Goal: Task Accomplishment & Management: Complete application form

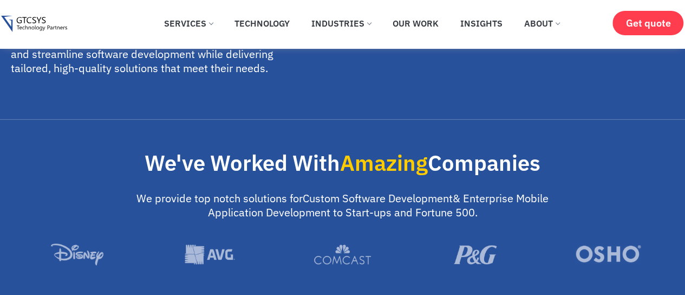
click at [558, 32] on link "About" at bounding box center [541, 23] width 51 height 24
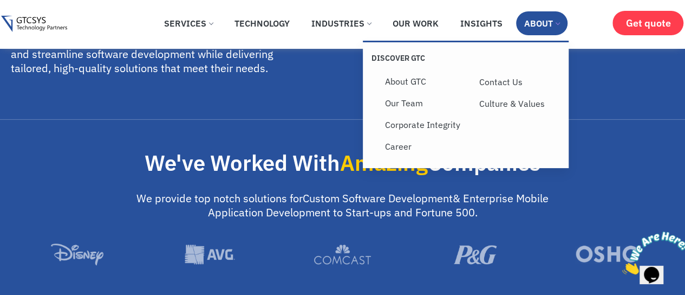
click at [388, 155] on link "Career" at bounding box center [423, 146] width 95 height 22
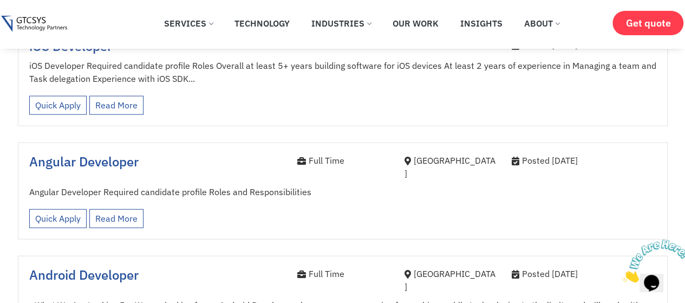
scroll to position [1251, 0]
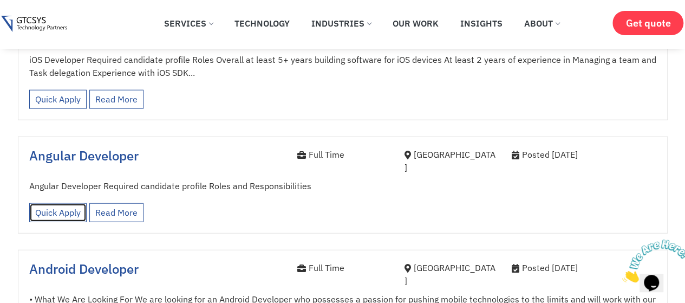
click at [72, 203] on link "Quick Apply" at bounding box center [57, 212] width 57 height 19
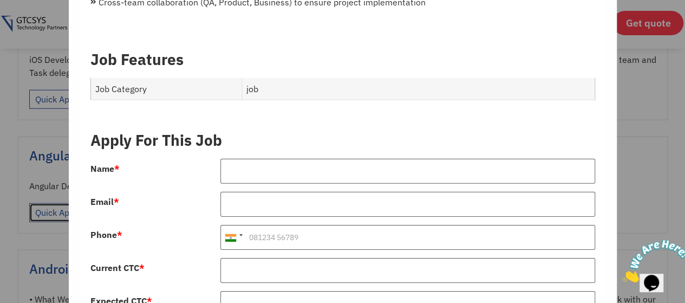
scroll to position [1592, 0]
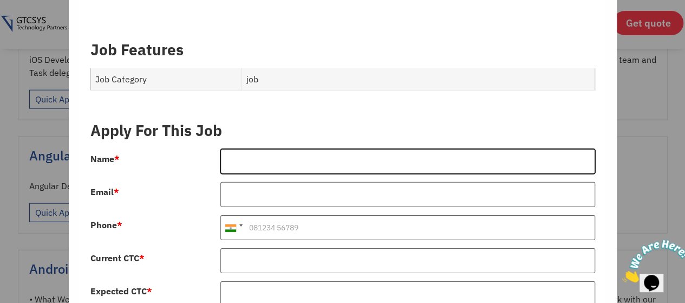
click at [292, 151] on input "Name *" at bounding box center [407, 161] width 375 height 25
type input "Mahfooz saifi"
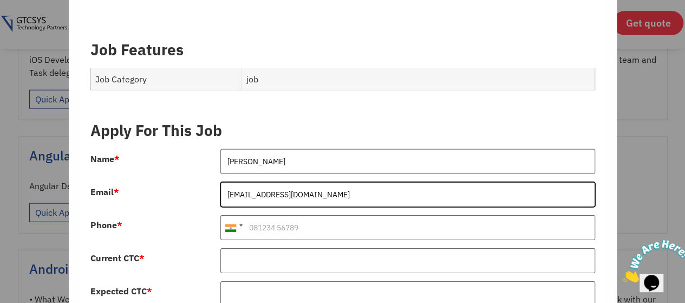
type input "mahfoozsaifi3@gmail.com"
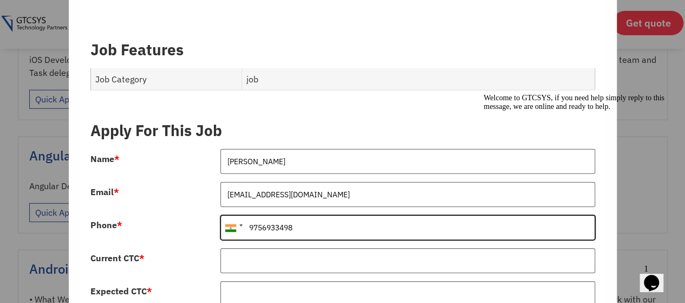
type input "9756933498"
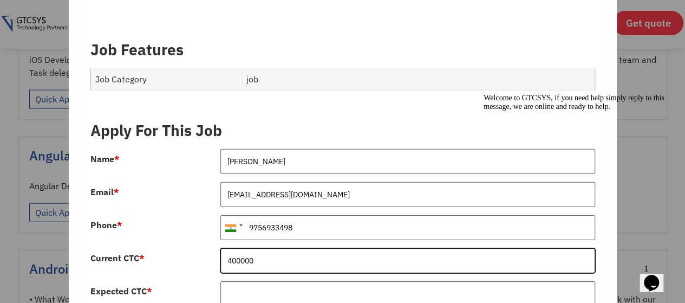
type input "400000"
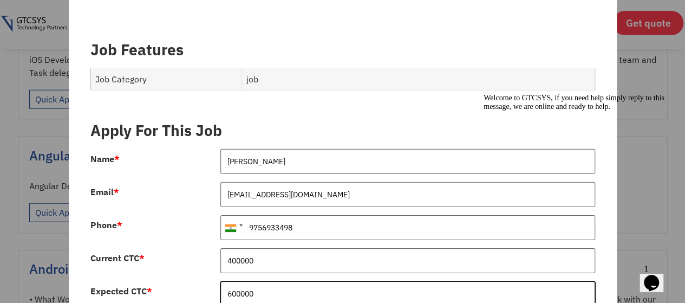
type input "600000"
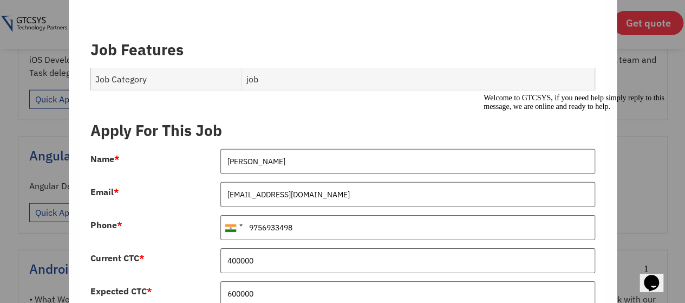
scroll to position [1613, 0]
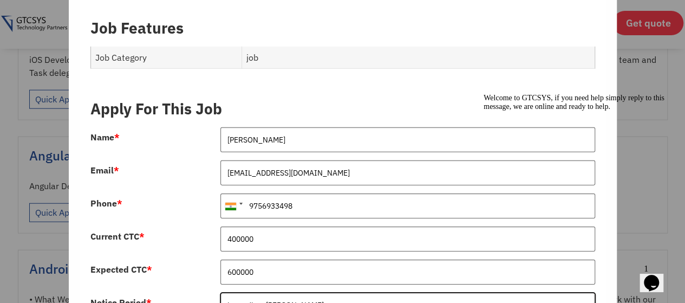
type input "immediate joiner"
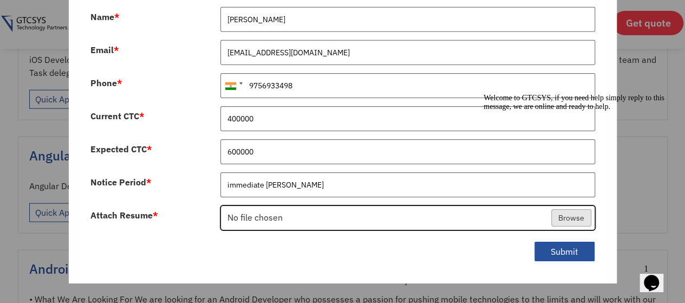
click at [266, 206] on input "Attach Resume *" at bounding box center [408, 218] width 374 height 25
type input "C:\fakepath\MahfoozResume-1.pdf"
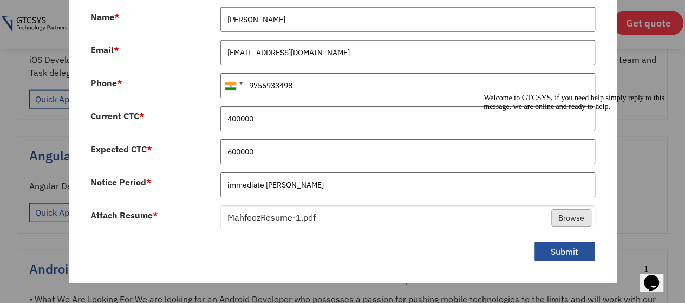
click at [658, 94] on div at bounding box center [580, 94] width 195 height 0
click at [483, 94] on icon "Chat attention grabber" at bounding box center [483, 94] width 0 height 0
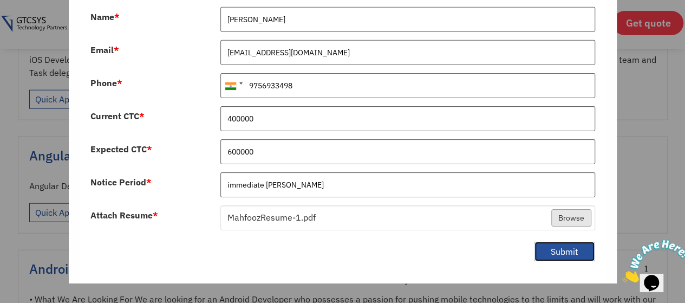
click at [561, 241] on button "Submit" at bounding box center [564, 251] width 61 height 21
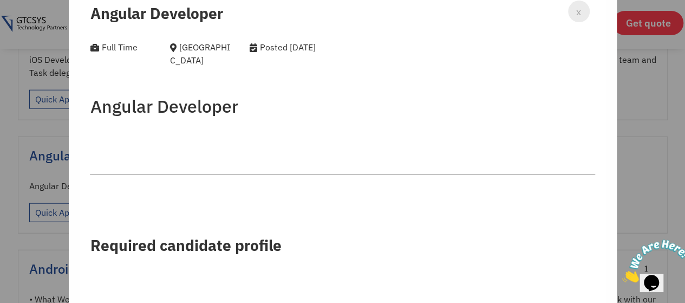
scroll to position [0, 0]
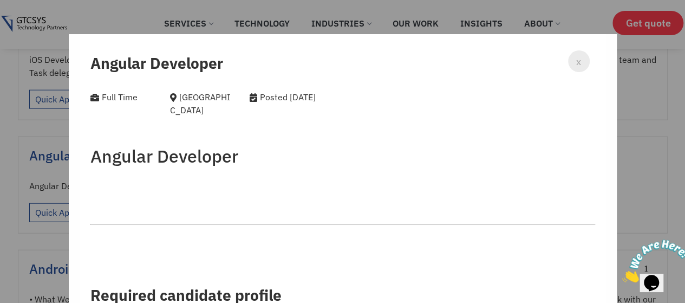
click at [576, 62] on span "x" at bounding box center [578, 61] width 5 height 15
